Goal: Information Seeking & Learning: Learn about a topic

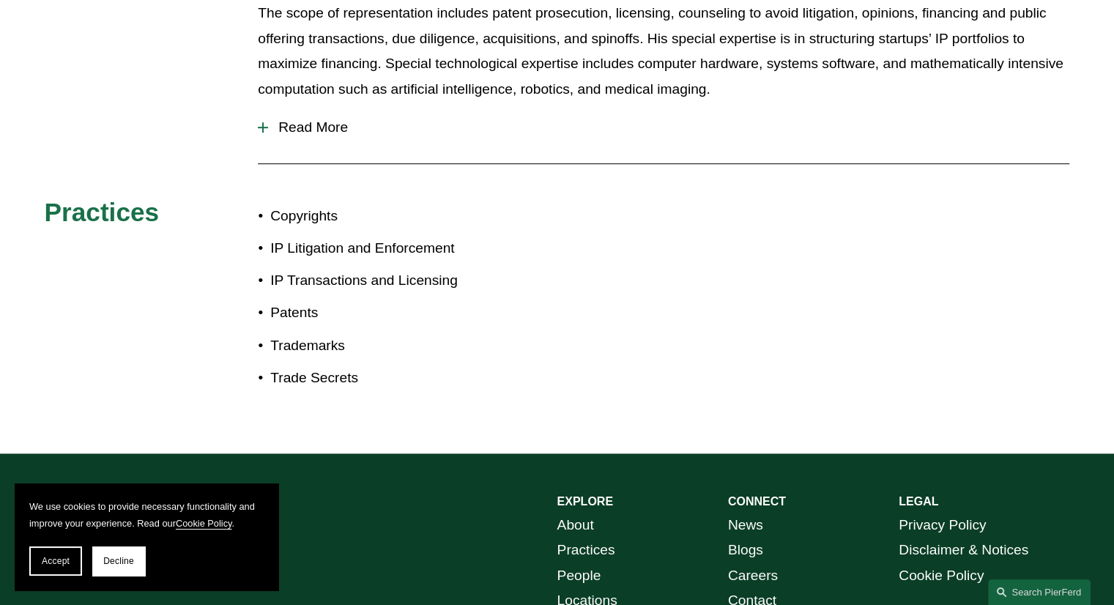
scroll to position [886, 0]
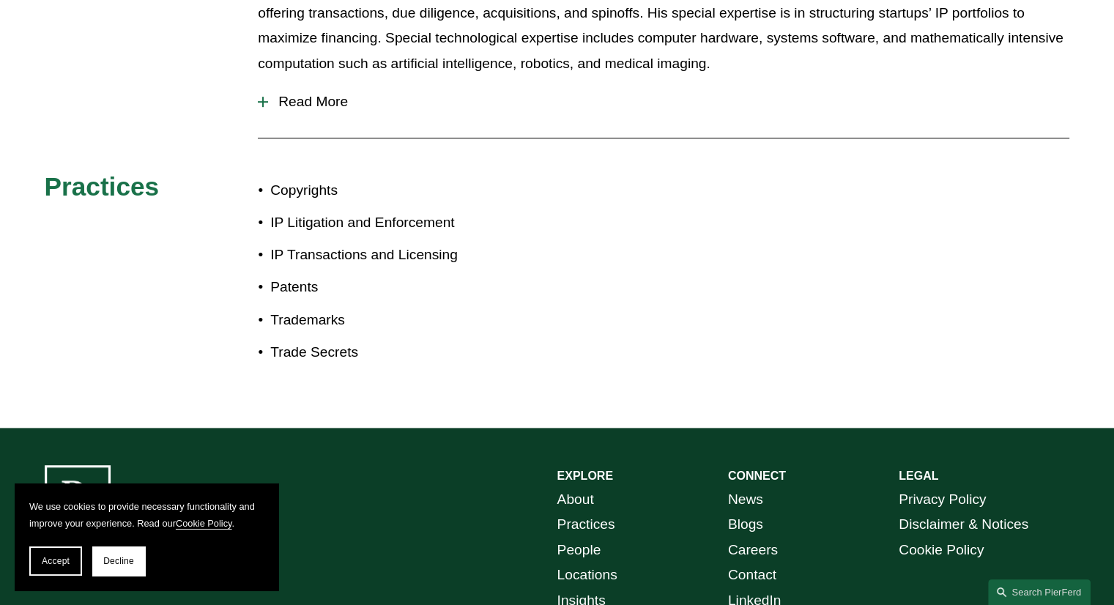
click at [334, 94] on span "Read More" at bounding box center [668, 102] width 801 height 16
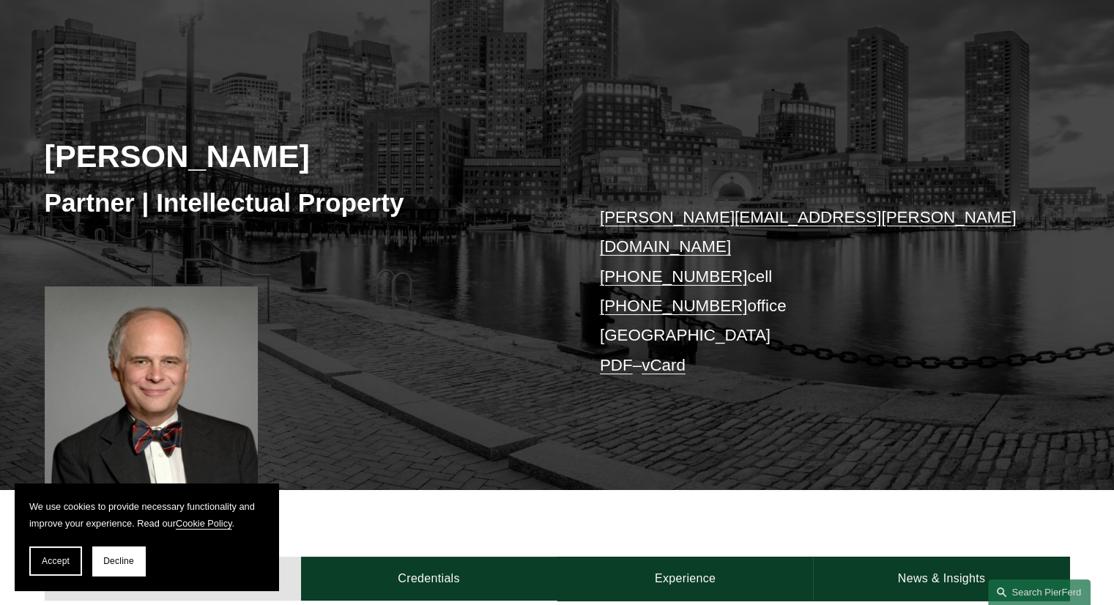
scroll to position [220, 0]
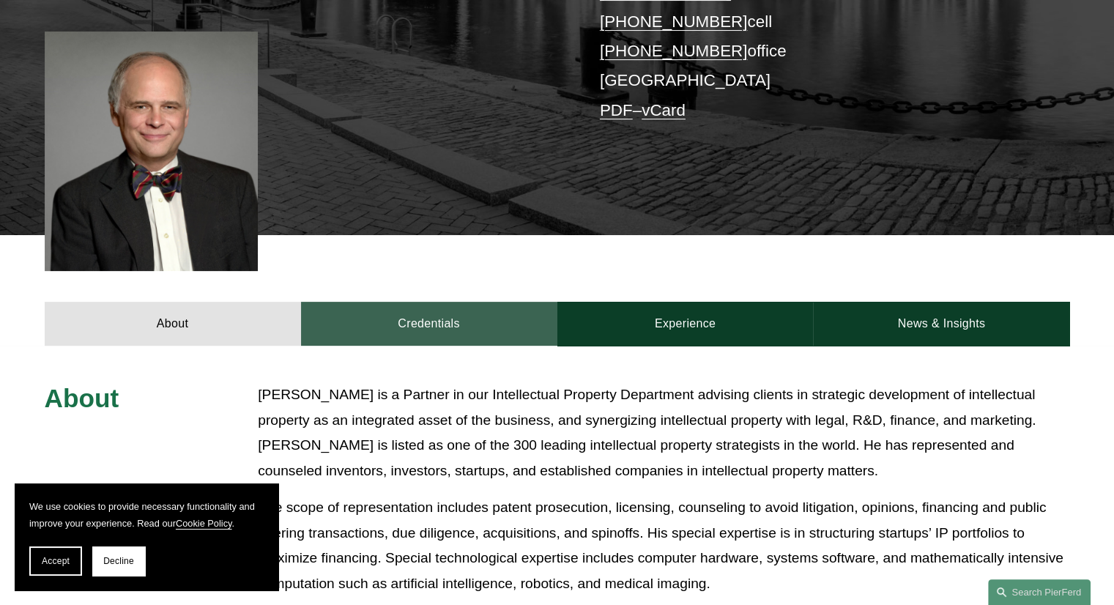
click at [453, 302] on link "Credentials" at bounding box center [429, 324] width 256 height 44
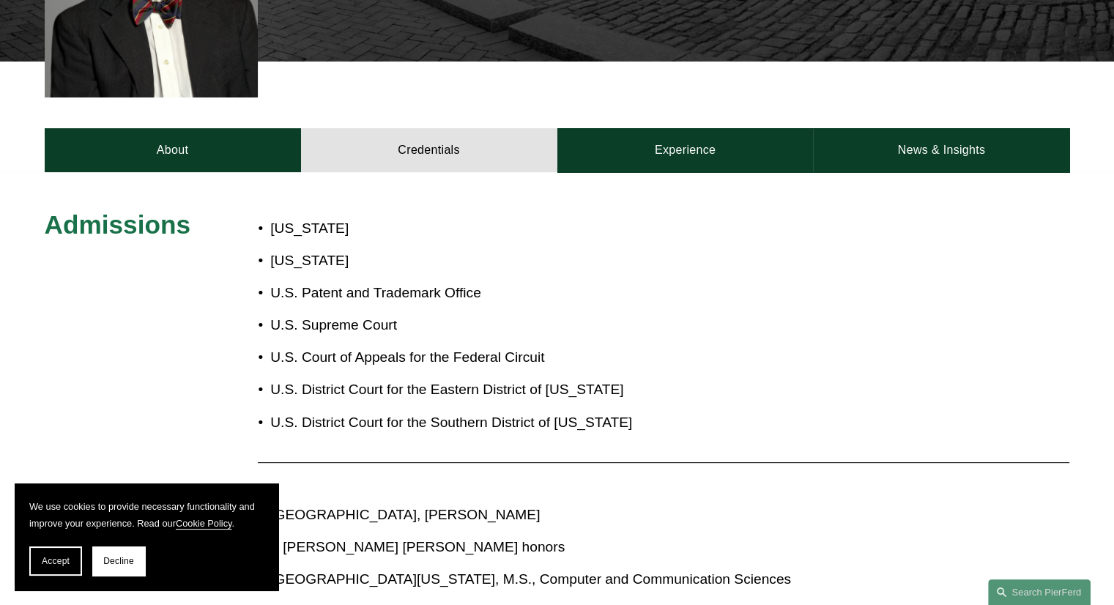
scroll to position [513, 0]
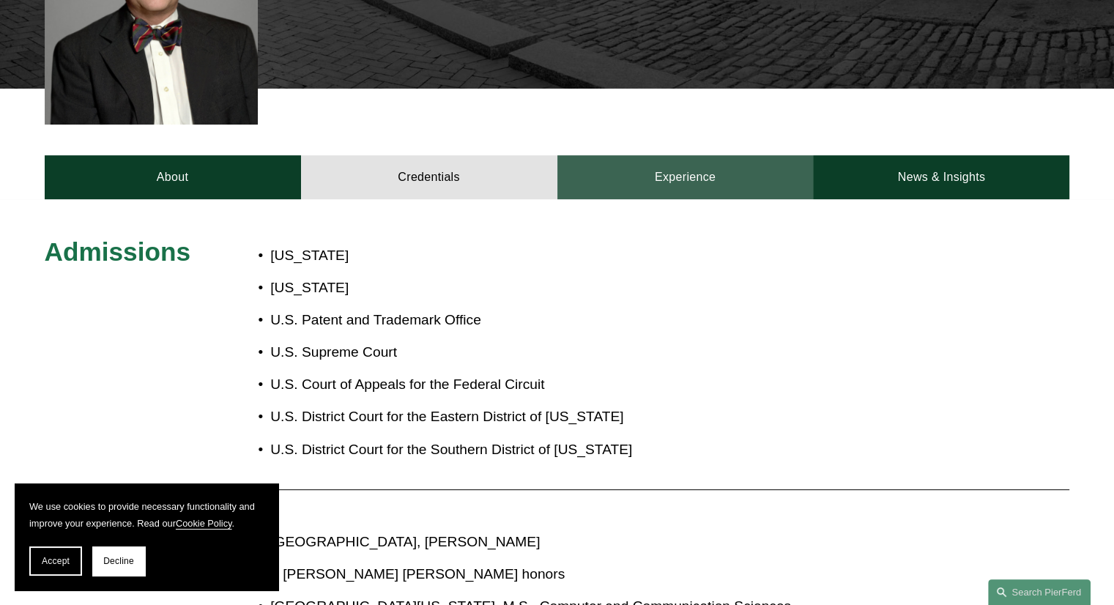
click at [654, 159] on link "Experience" at bounding box center [685, 177] width 256 height 44
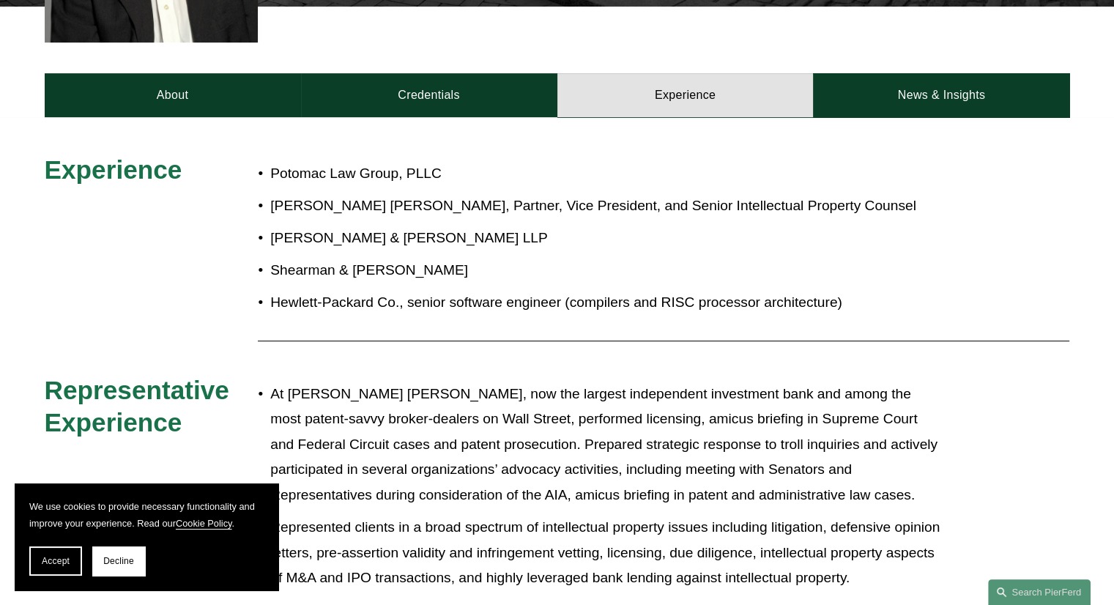
scroll to position [586, 0]
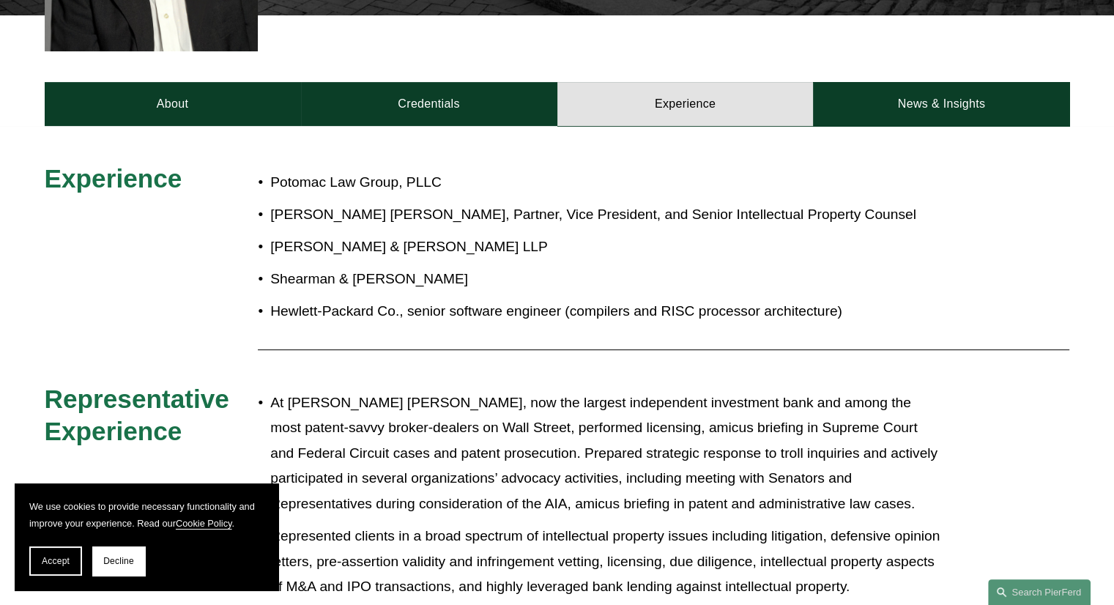
click at [909, 126] on div "Experience Potomac Law Group, PLLC [PERSON_NAME] [PERSON_NAME], Partner, Vice P…" at bounding box center [557, 449] width 1114 height 647
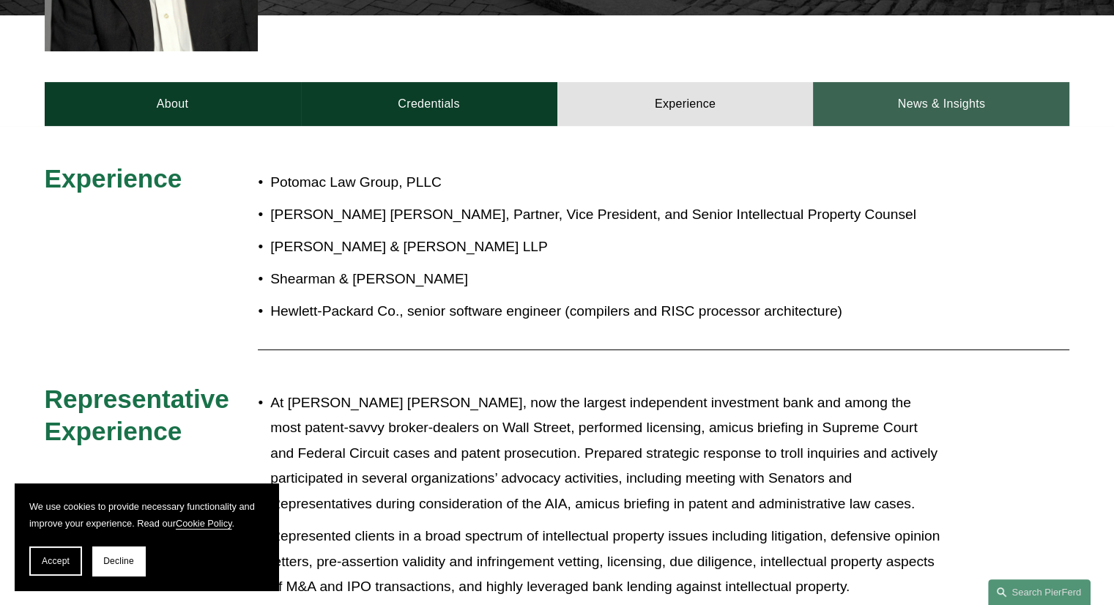
click at [915, 91] on link "News & Insights" at bounding box center [941, 104] width 256 height 44
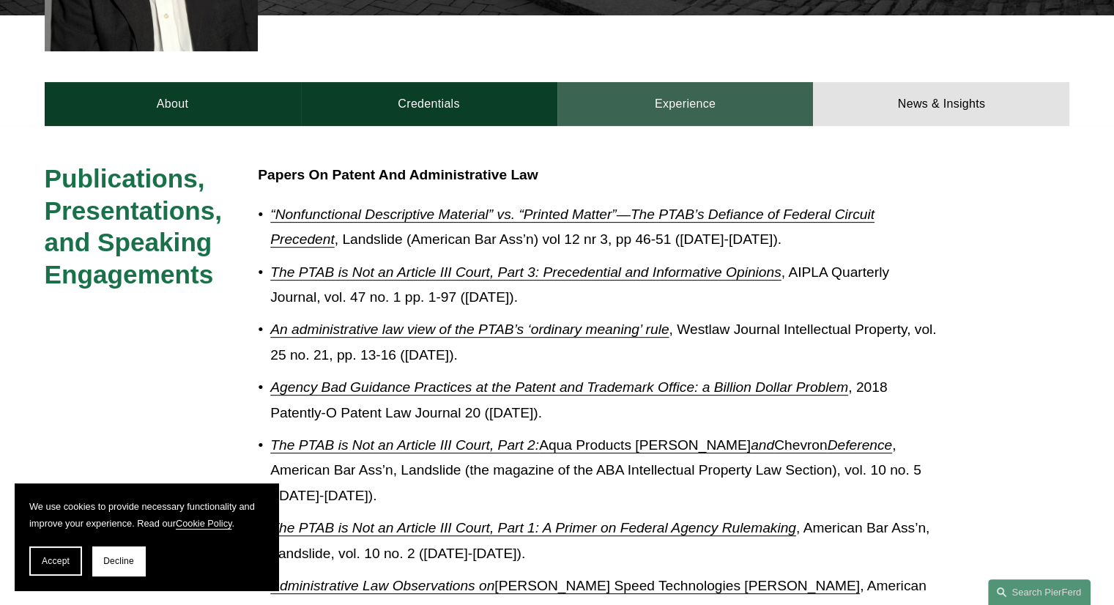
click at [562, 94] on link "Experience" at bounding box center [685, 104] width 256 height 44
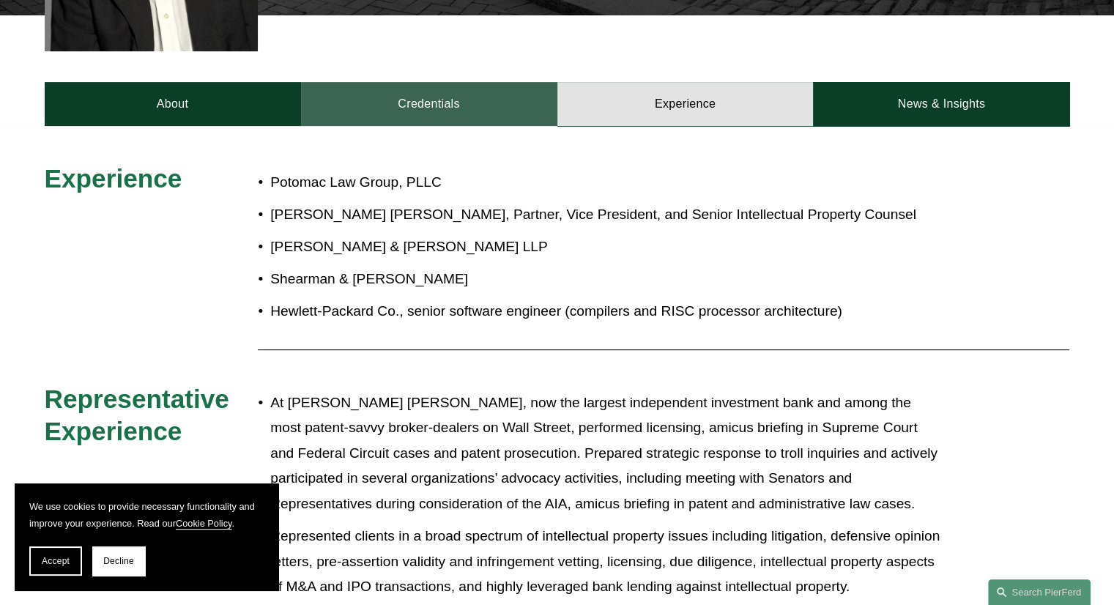
click at [521, 97] on link "Credentials" at bounding box center [429, 104] width 256 height 44
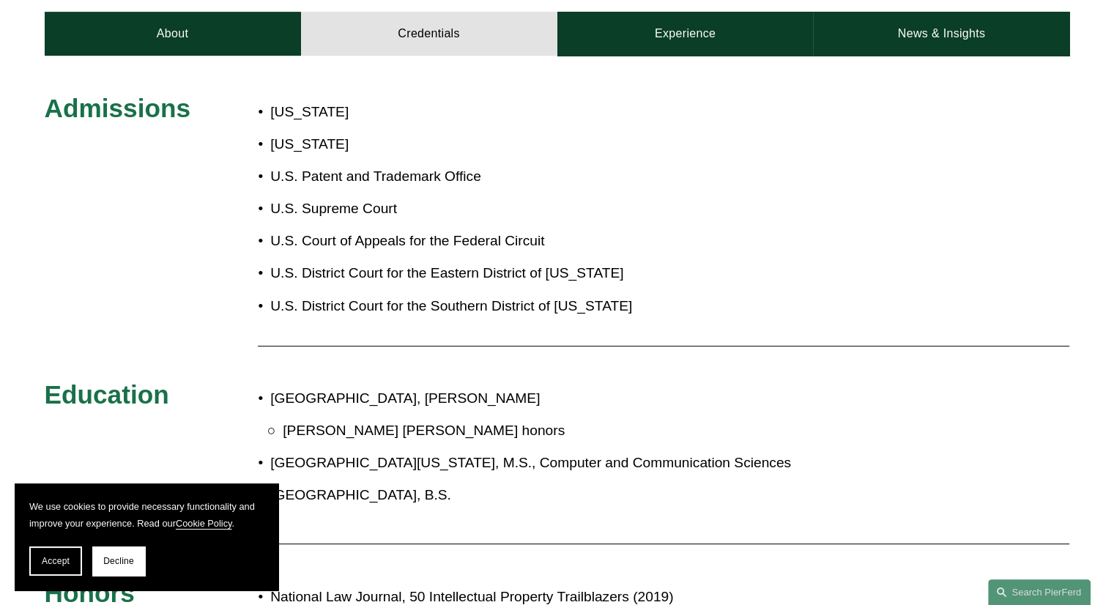
scroll to position [805, 0]
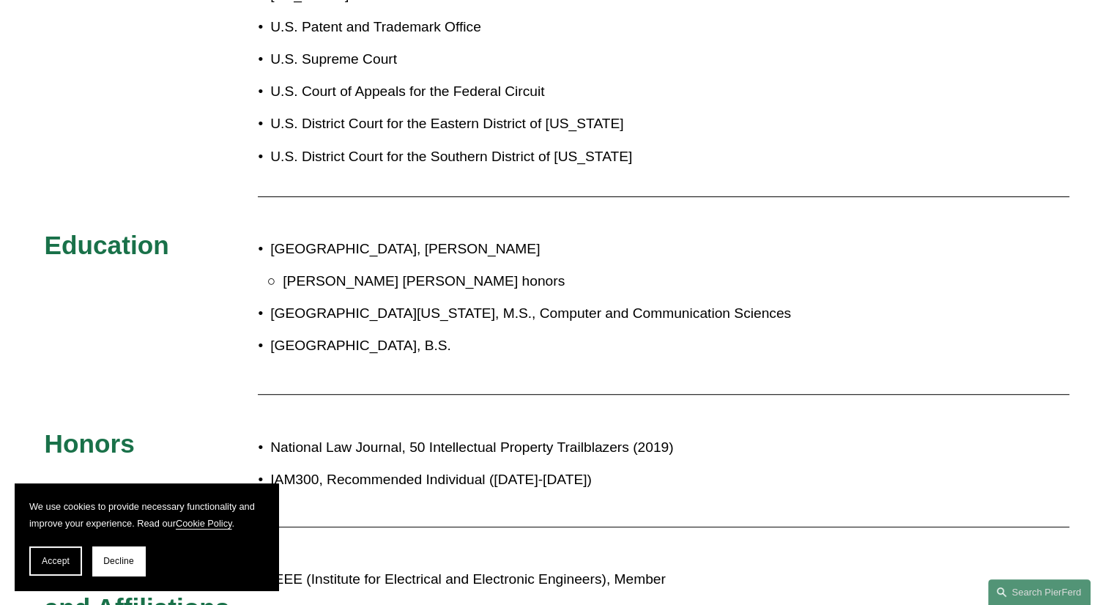
click at [360, 333] on p "[GEOGRAPHIC_DATA], B.S." at bounding box center [605, 346] width 671 height 26
